Goal: Task Accomplishment & Management: Manage account settings

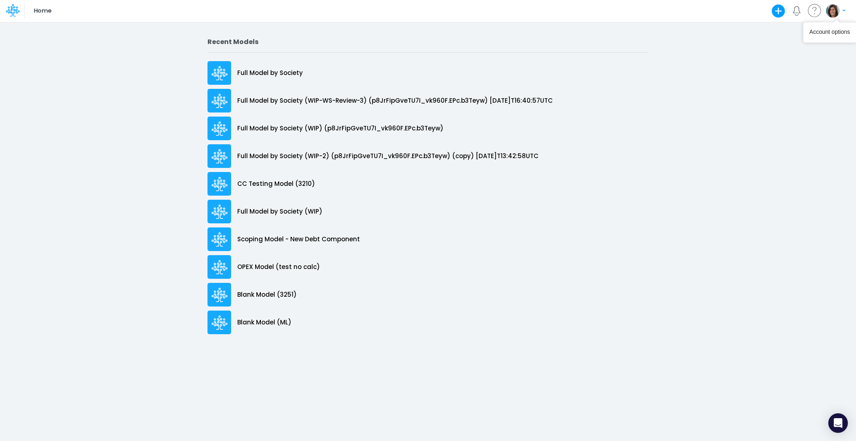
click at [834, 7] on img "button" at bounding box center [832, 10] width 13 height 13
click at [791, 53] on button "Log out" at bounding box center [802, 48] width 87 height 13
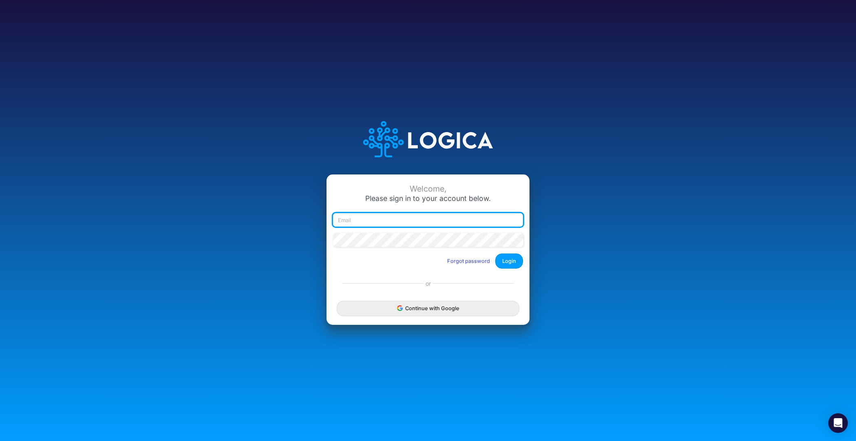
type input "[PERSON_NAME][EMAIL_ADDRESS][PERSON_NAME][DOMAIN_NAME]"
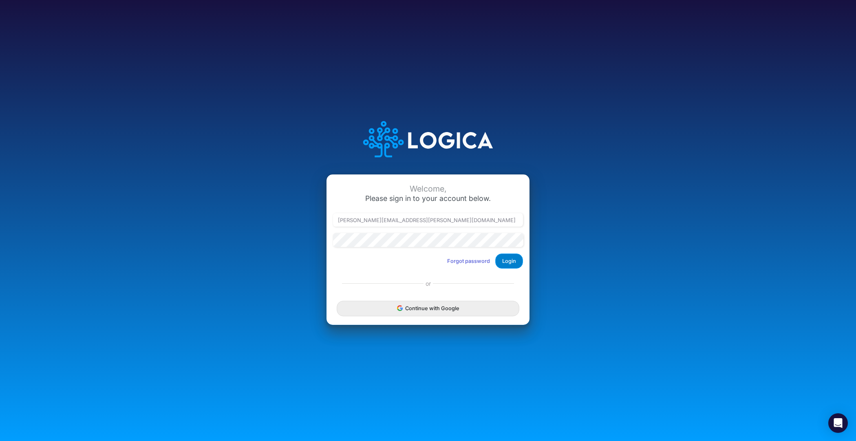
click at [513, 260] on button "Login" at bounding box center [509, 261] width 28 height 15
